Goal: Navigation & Orientation: Find specific page/section

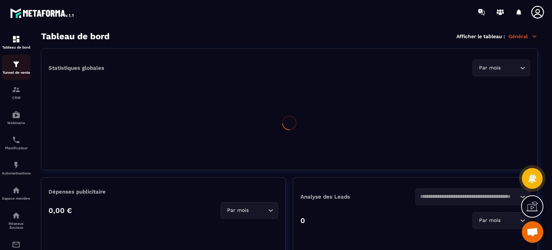
click at [23, 69] on div "Tunnel de vente" at bounding box center [16, 67] width 29 height 14
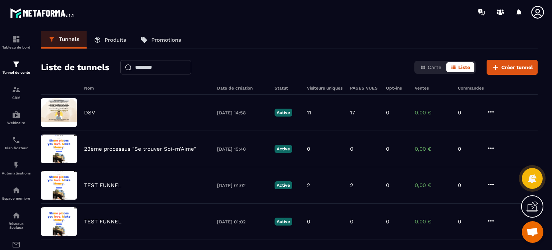
click at [535, 15] on icon at bounding box center [537, 12] width 14 height 14
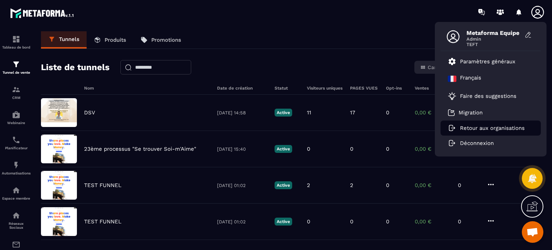
click at [493, 125] on p "Retour aux organisations" at bounding box center [492, 128] width 65 height 6
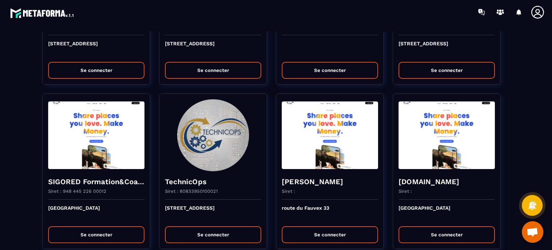
scroll to position [1436, 0]
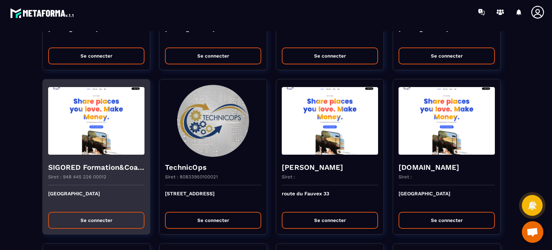
click at [116, 157] on div "SIGORED Formation&Coaching Siret : 948 445 226 00012" at bounding box center [96, 171] width 107 height 28
